Goal: Task Accomplishment & Management: Manage account settings

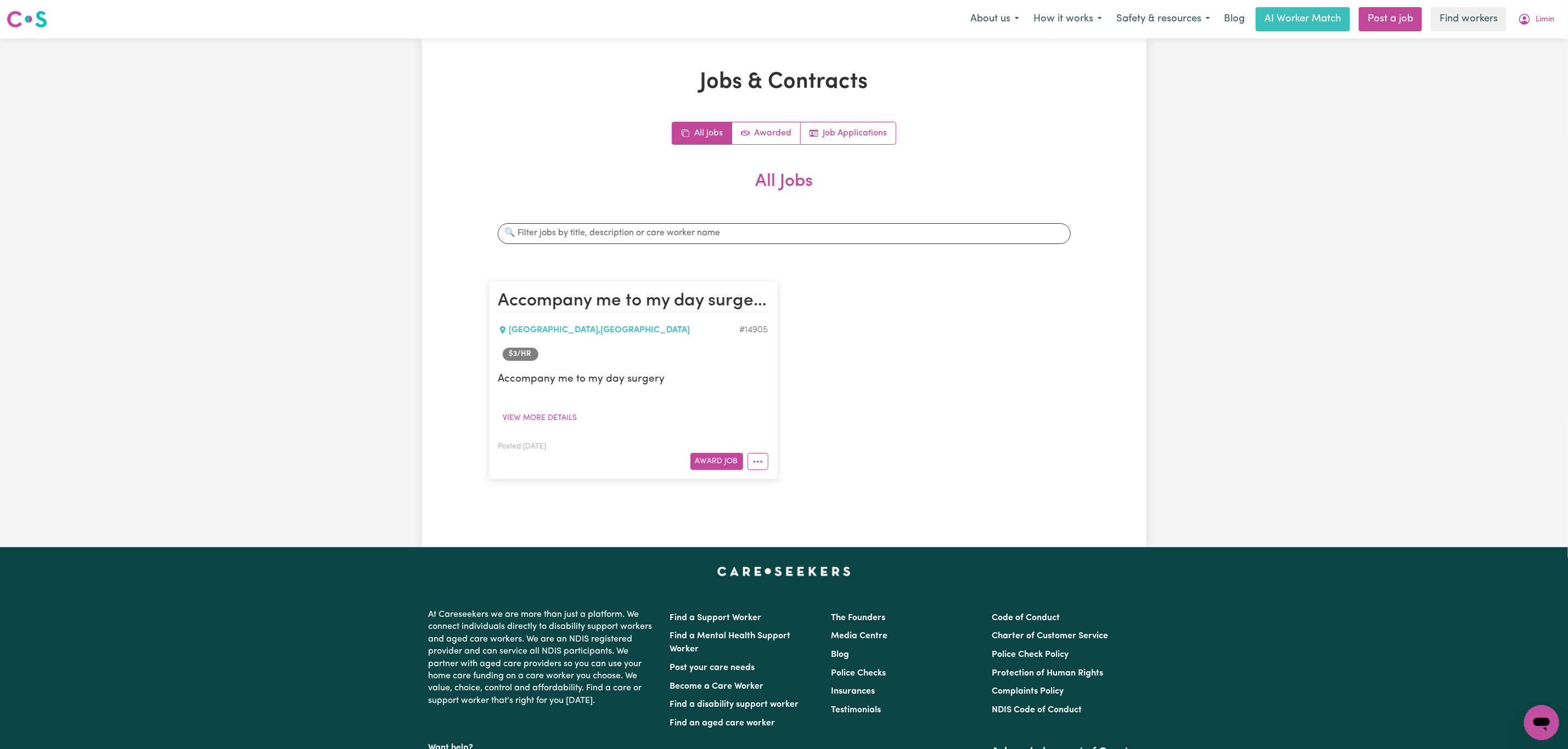
click at [1537, 27] on button "Limin" at bounding box center [1536, 19] width 51 height 23
click at [1536, 60] on link "Logout" at bounding box center [1517, 63] width 86 height 21
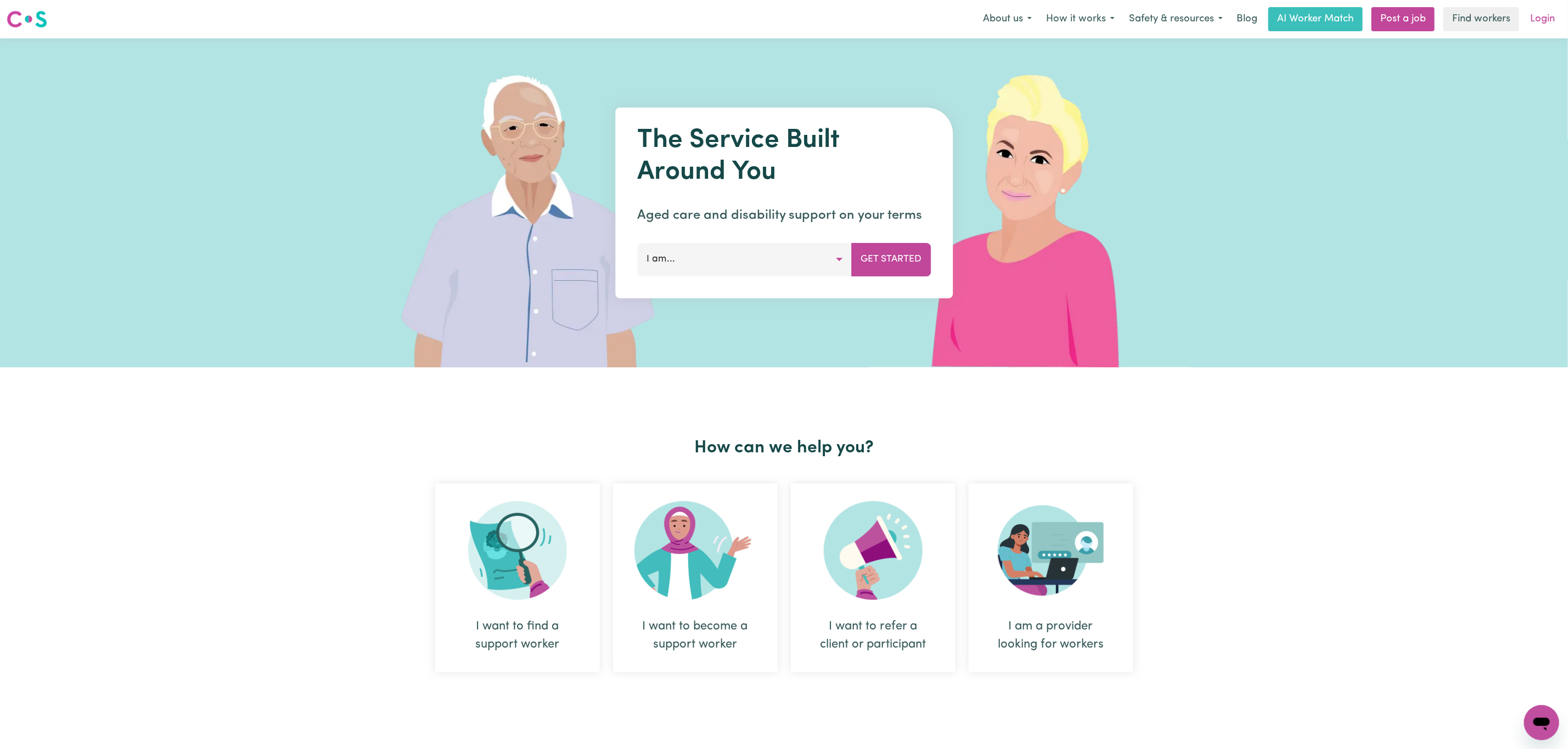
click at [1550, 18] on link "Login" at bounding box center [1542, 19] width 38 height 24
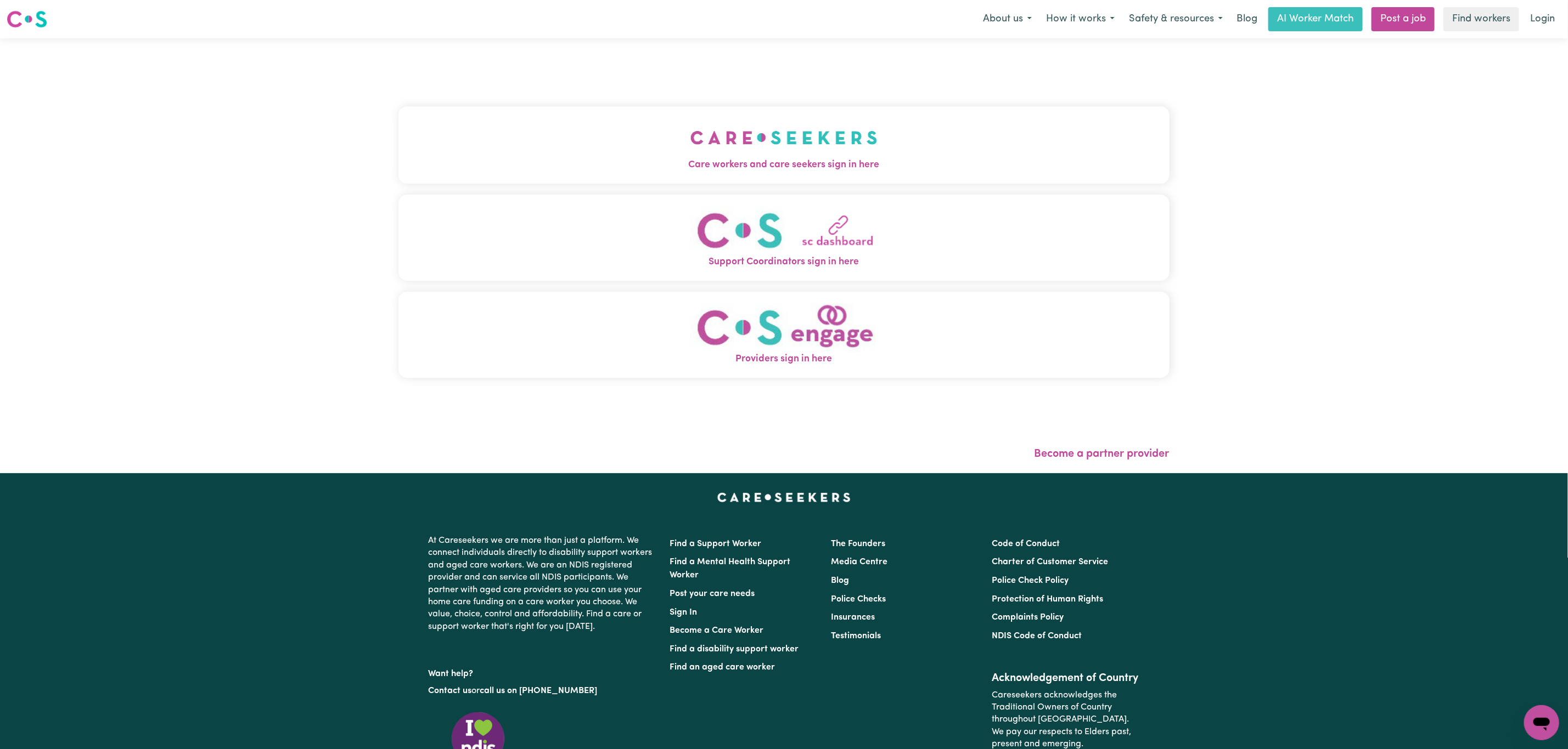
click at [412, 125] on button "Care workers and care seekers sign in here" at bounding box center [784, 145] width 771 height 77
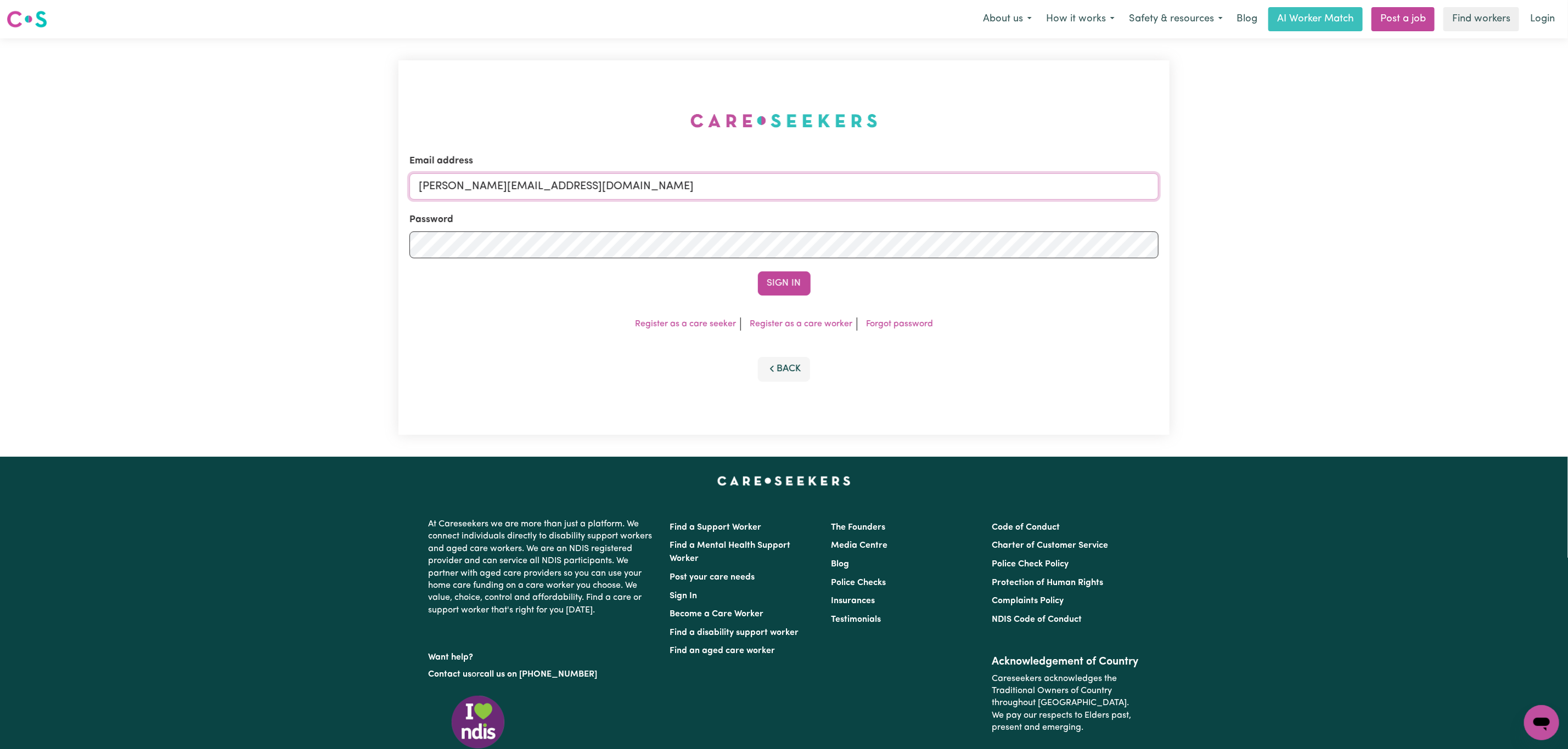
drag, startPoint x: 485, startPoint y: 182, endPoint x: 510, endPoint y: 197, distance: 29.2
click at [485, 182] on input "[PERSON_NAME][EMAIL_ADDRESS][DOMAIN_NAME]" at bounding box center [784, 186] width 749 height 26
drag, startPoint x: 481, startPoint y: 186, endPoint x: 829, endPoint y: 197, distance: 348.2
click at [829, 197] on input "[EMAIL_ADDRESS][PERSON_NAME][DOMAIN_NAME]" at bounding box center [784, 186] width 749 height 26
type input "[EMAIL_ADDRESS][DOMAIN_NAME]"
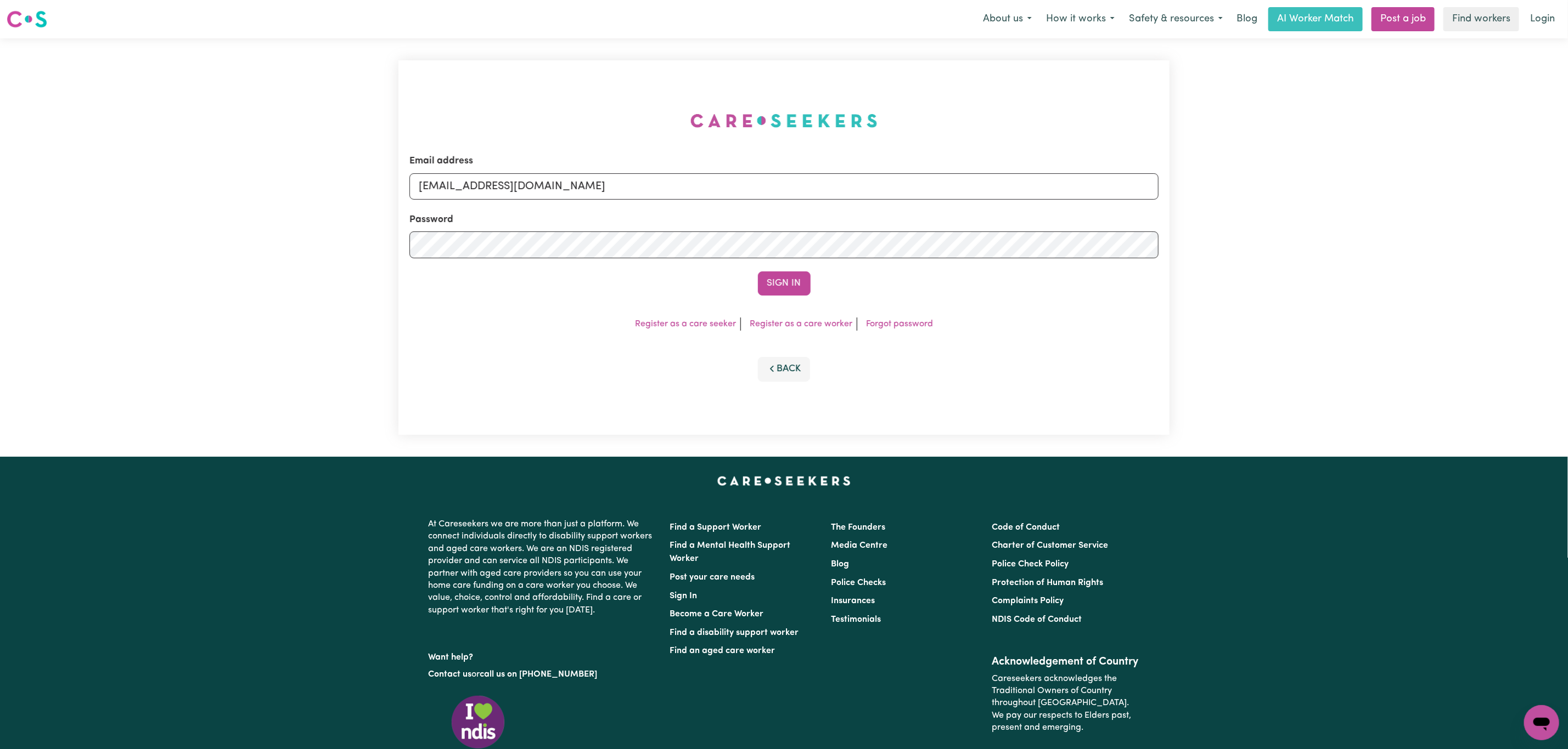
click at [758, 271] on button "Sign In" at bounding box center [784, 284] width 53 height 24
